Goal: Transaction & Acquisition: Subscribe to service/newsletter

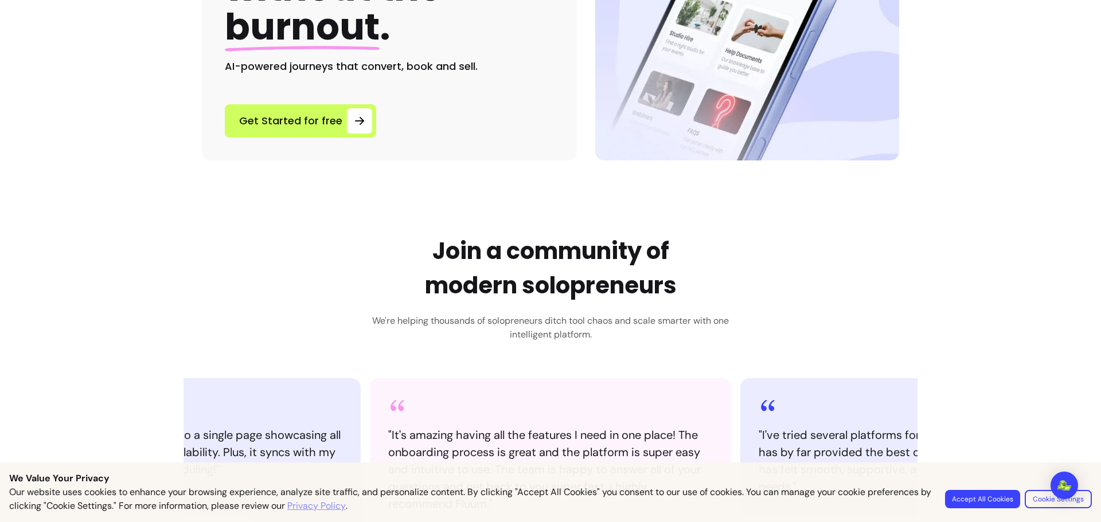
scroll to position [340, 0]
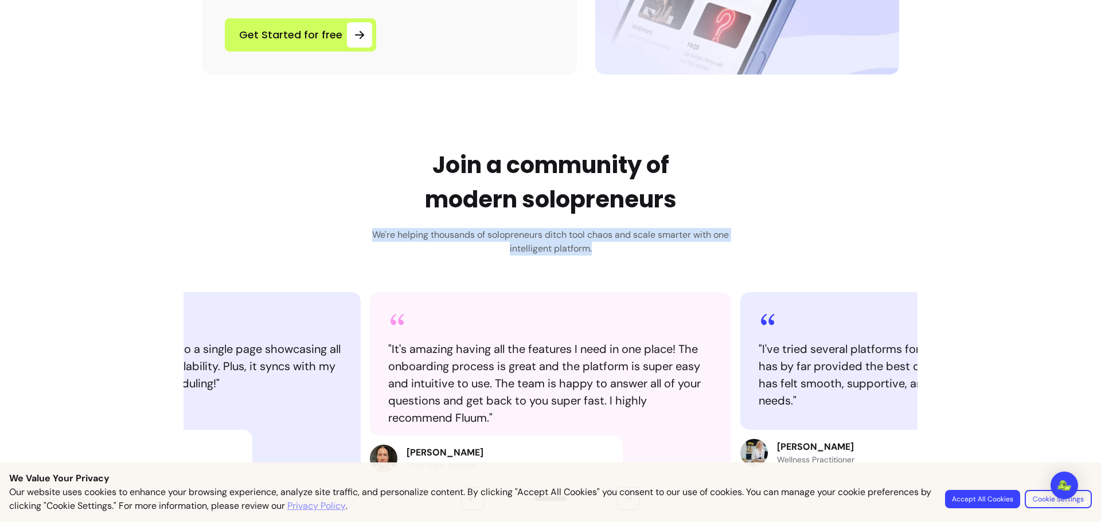
drag, startPoint x: 356, startPoint y: 233, endPoint x: 631, endPoint y: 260, distance: 276.0
click at [631, 260] on div "Join a community of modern solopreneurs We're helping thousands of solopreneurs…" at bounding box center [550, 329] width 734 height 362
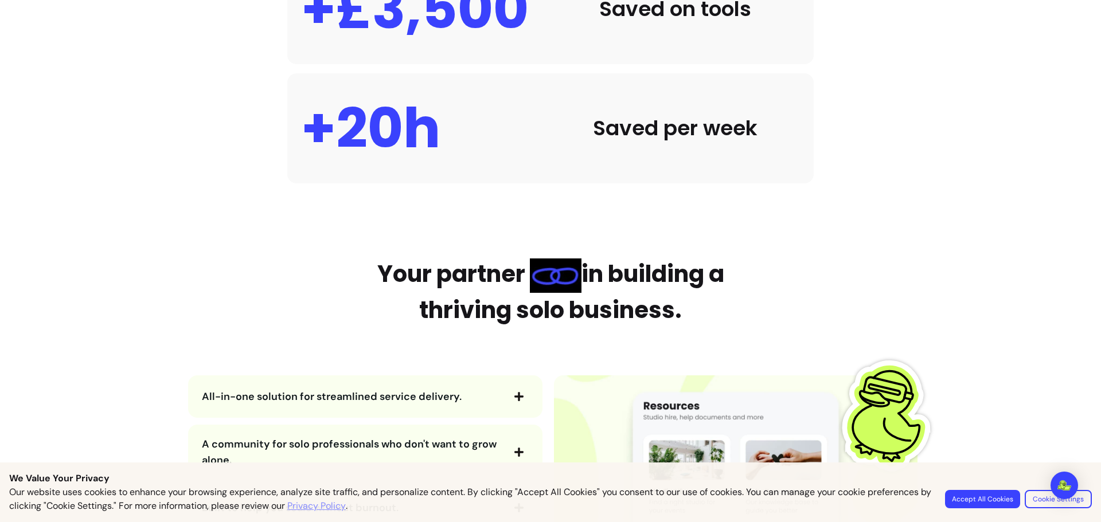
scroll to position [1241, 0]
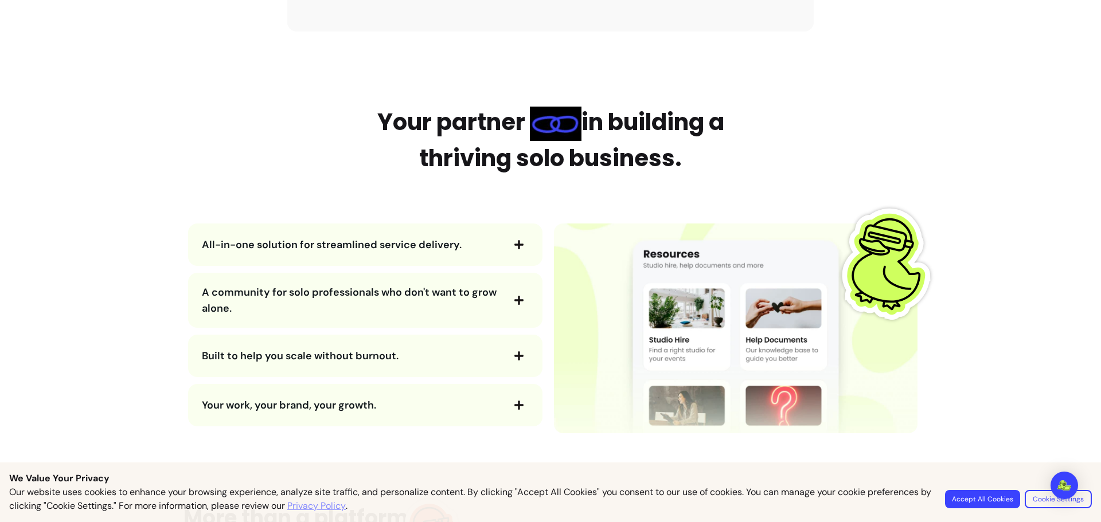
click at [516, 242] on icon "button" at bounding box center [519, 245] width 10 height 10
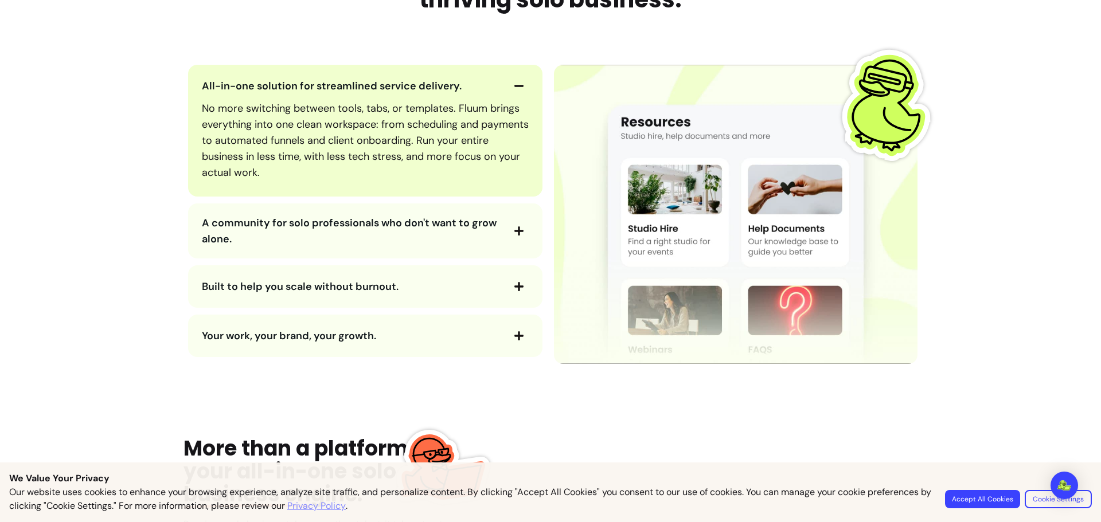
scroll to position [1405, 0]
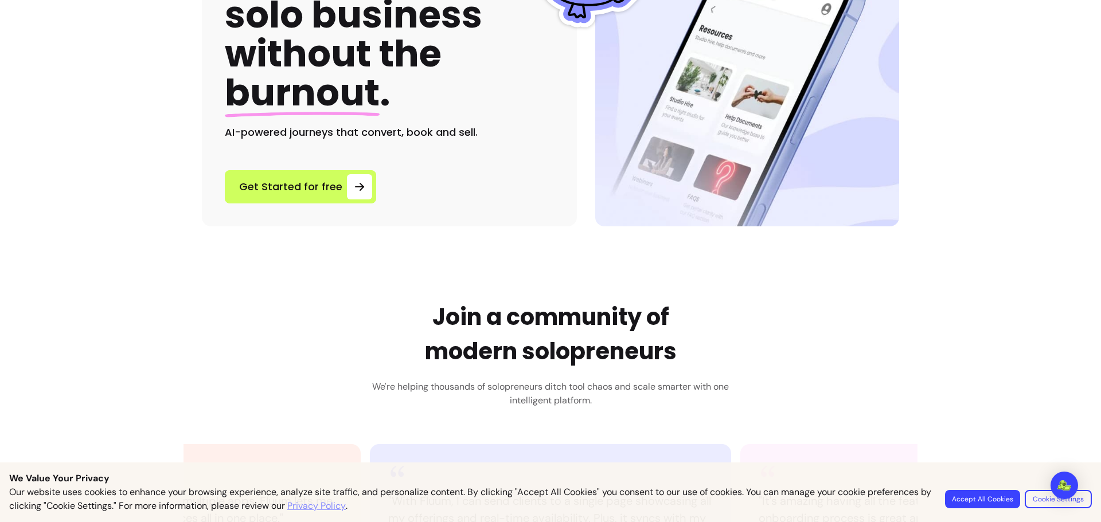
scroll to position [189, 0]
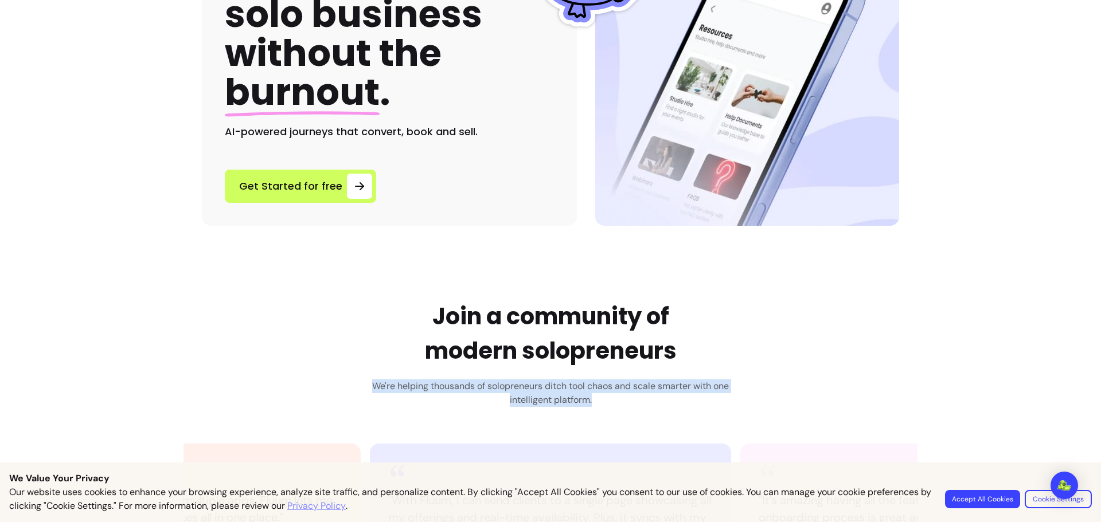
drag, startPoint x: 371, startPoint y: 382, endPoint x: 601, endPoint y: 405, distance: 231.1
click at [601, 405] on h3 "We're helping thousands of solopreneurs ditch tool chaos and scale smarter with…" at bounding box center [550, 394] width 373 height 28
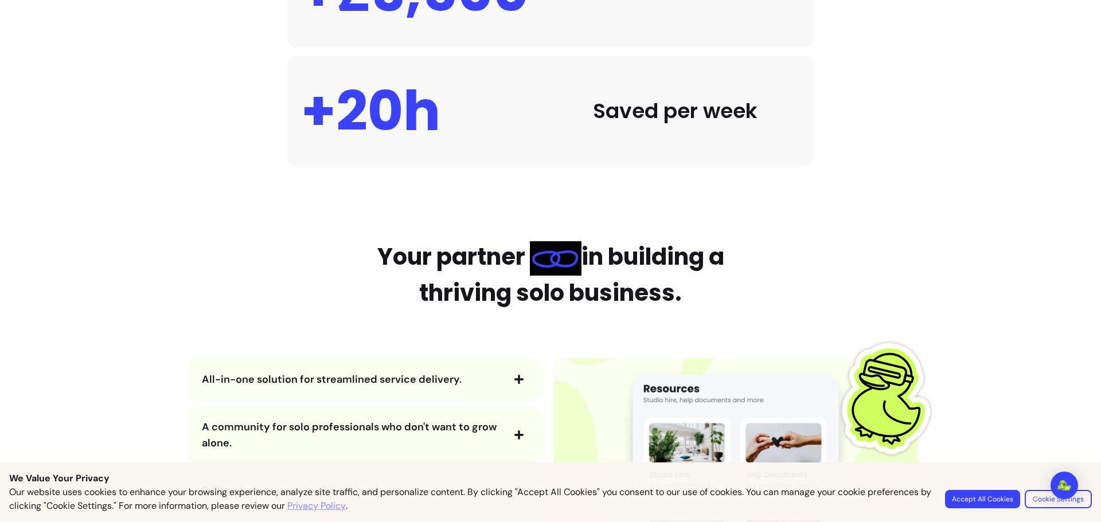
scroll to position [1296, 0]
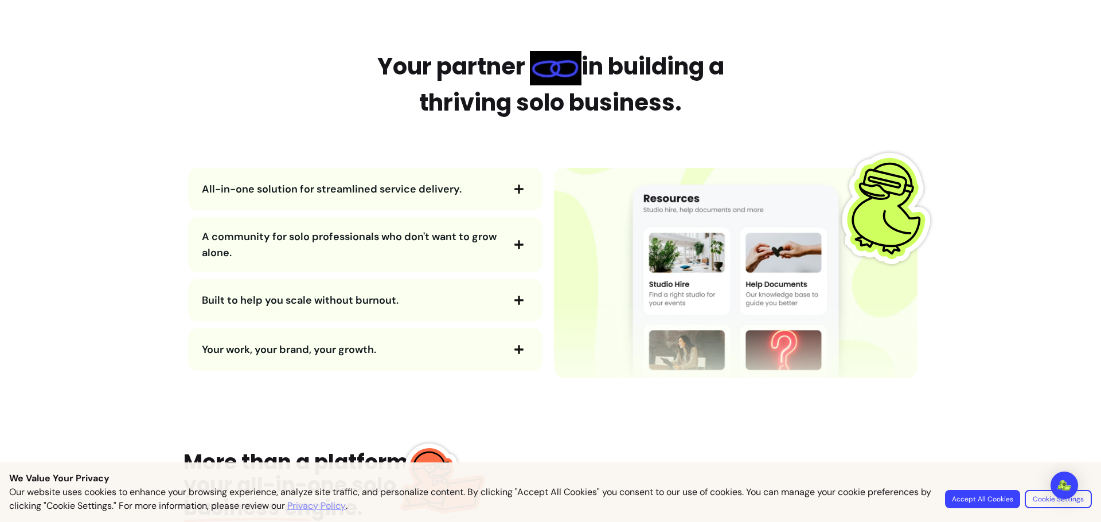
click at [517, 198] on span "button" at bounding box center [518, 188] width 19 height 19
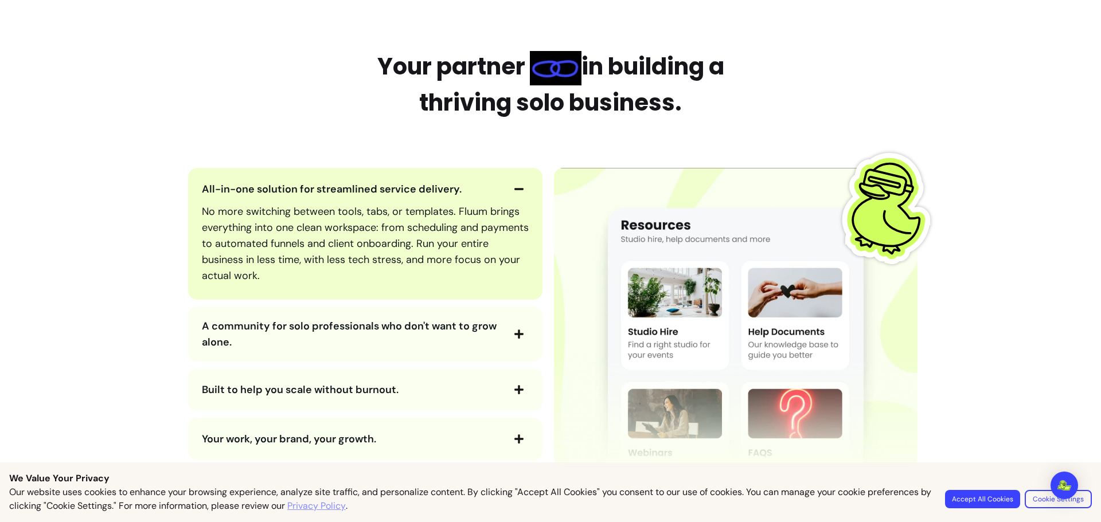
click at [513, 328] on span "button" at bounding box center [518, 334] width 19 height 19
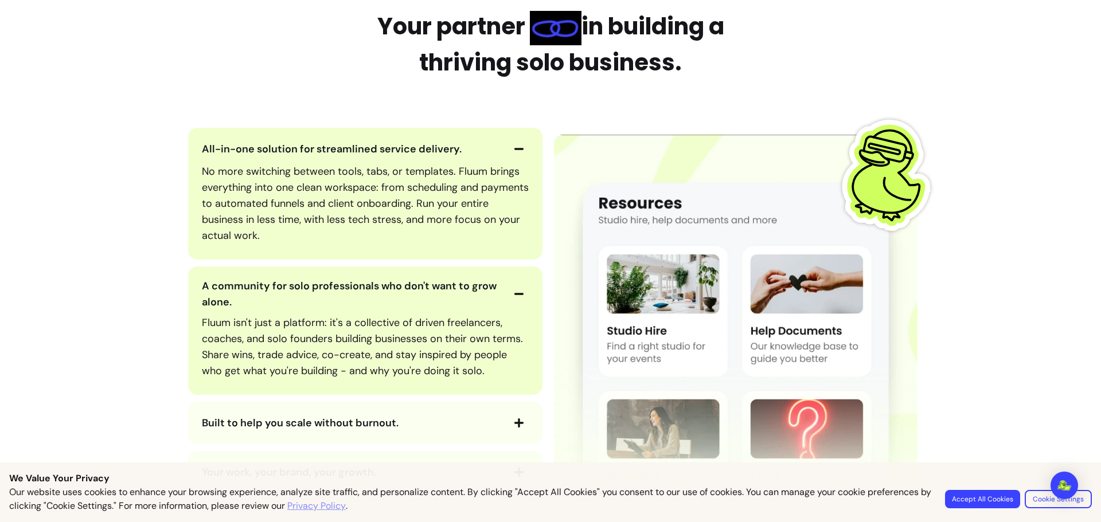
scroll to position [1363, 0]
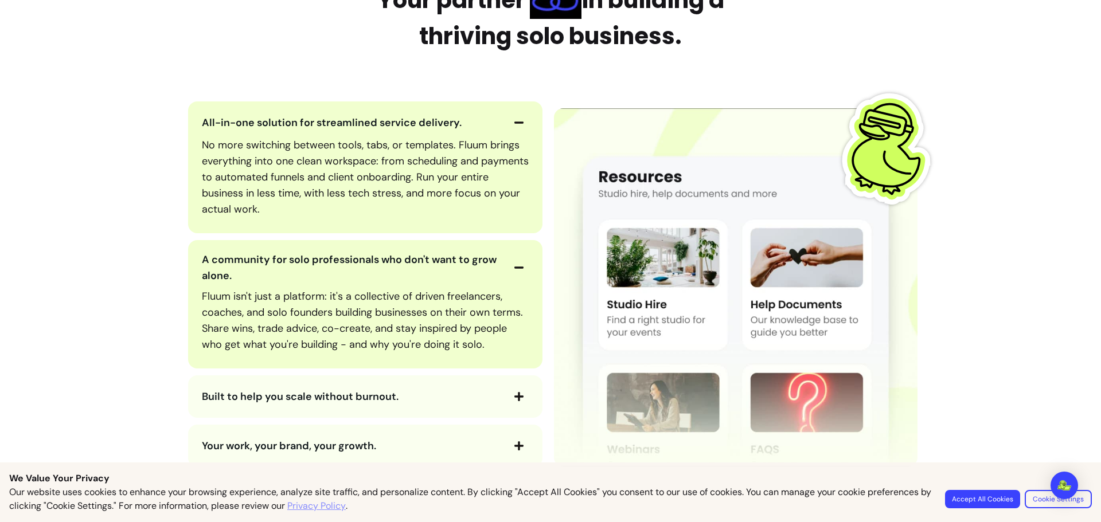
click at [522, 399] on icon "button" at bounding box center [519, 397] width 10 height 10
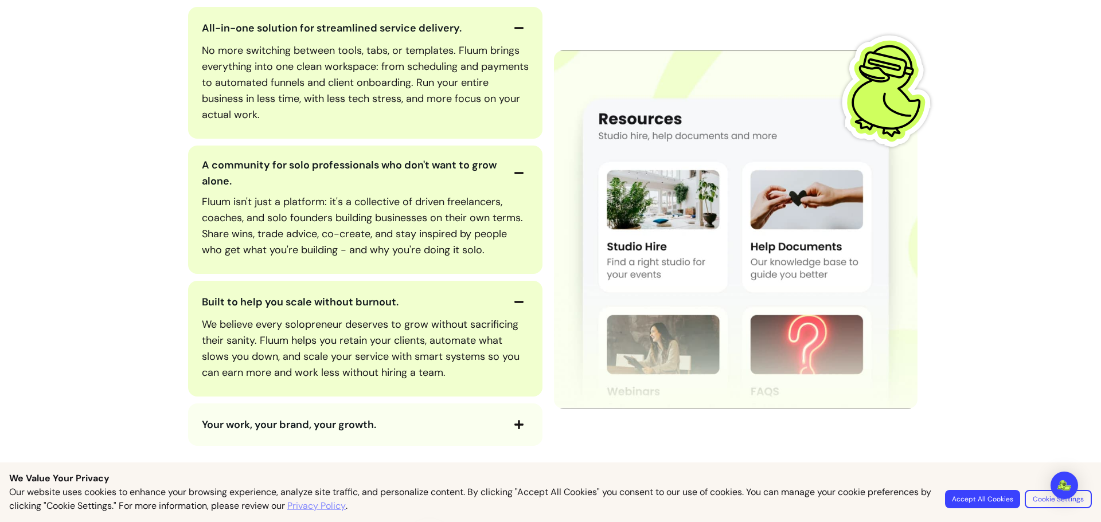
scroll to position [1459, 0]
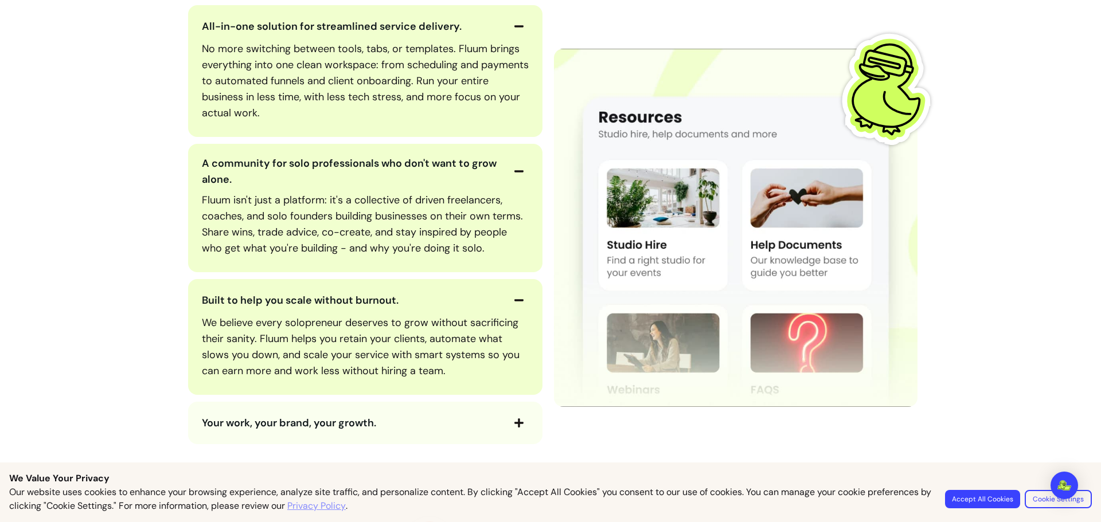
click at [520, 418] on icon "button" at bounding box center [519, 423] width 10 height 10
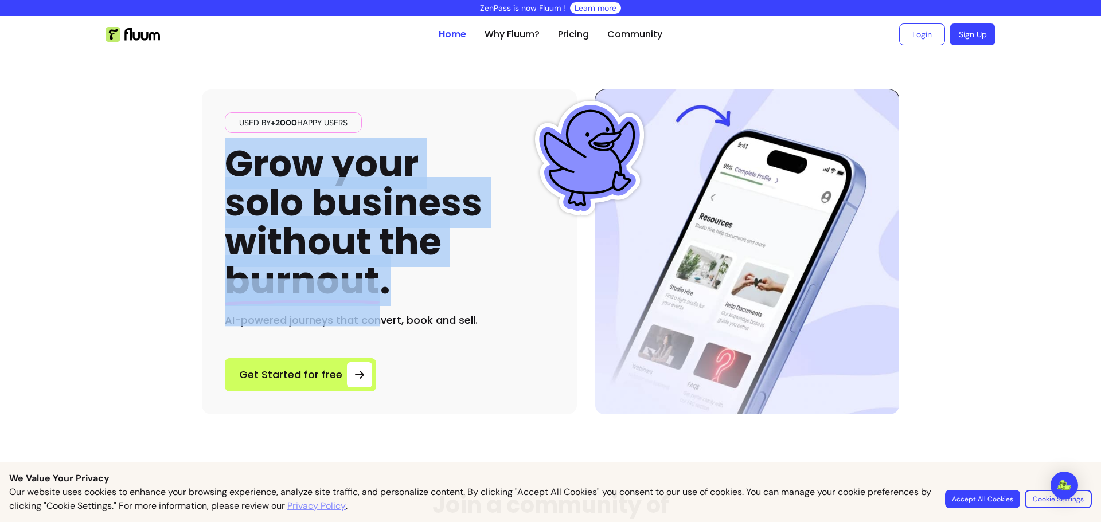
drag, startPoint x: 226, startPoint y: 156, endPoint x: 432, endPoint y: 304, distance: 253.8
click at [432, 304] on div "Used by +2000 happy users Grow your solo business without the burnout . AI-powe…" at bounding box center [389, 220] width 329 height 216
click at [481, 282] on div "Used by +2000 happy users Grow your solo business without the burnout . AI-powe…" at bounding box center [389, 220] width 329 height 216
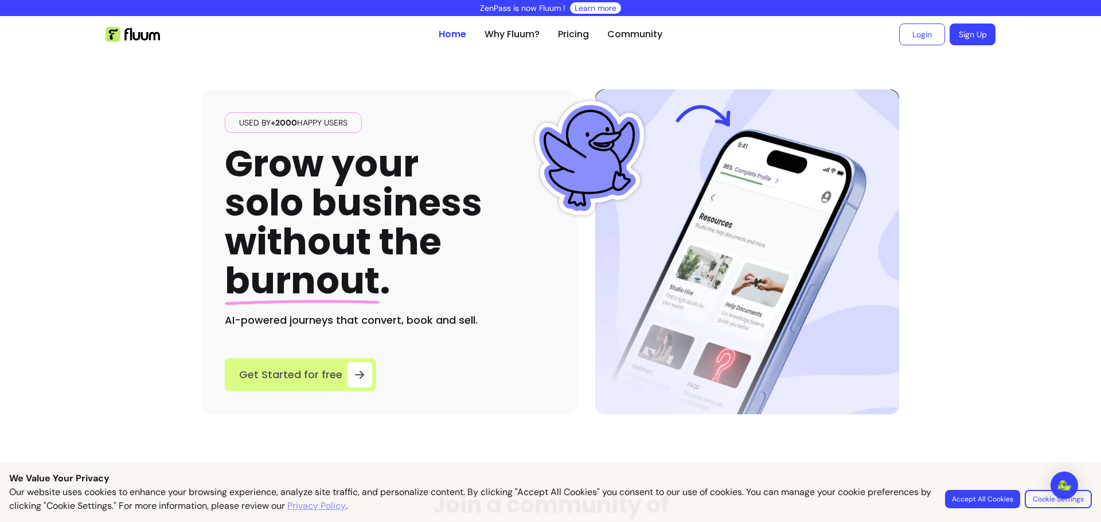
click at [367, 379] on link "Get Started for free" at bounding box center [300, 374] width 151 height 33
click at [361, 377] on icon at bounding box center [360, 375] width 14 height 14
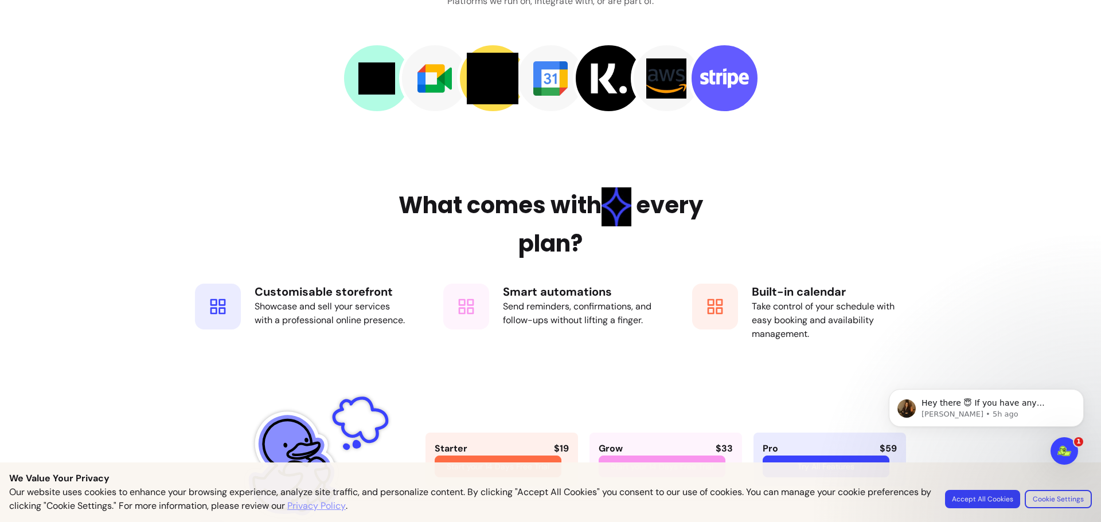
scroll to position [1836, 0]
